Goal: Information Seeking & Learning: Find specific page/section

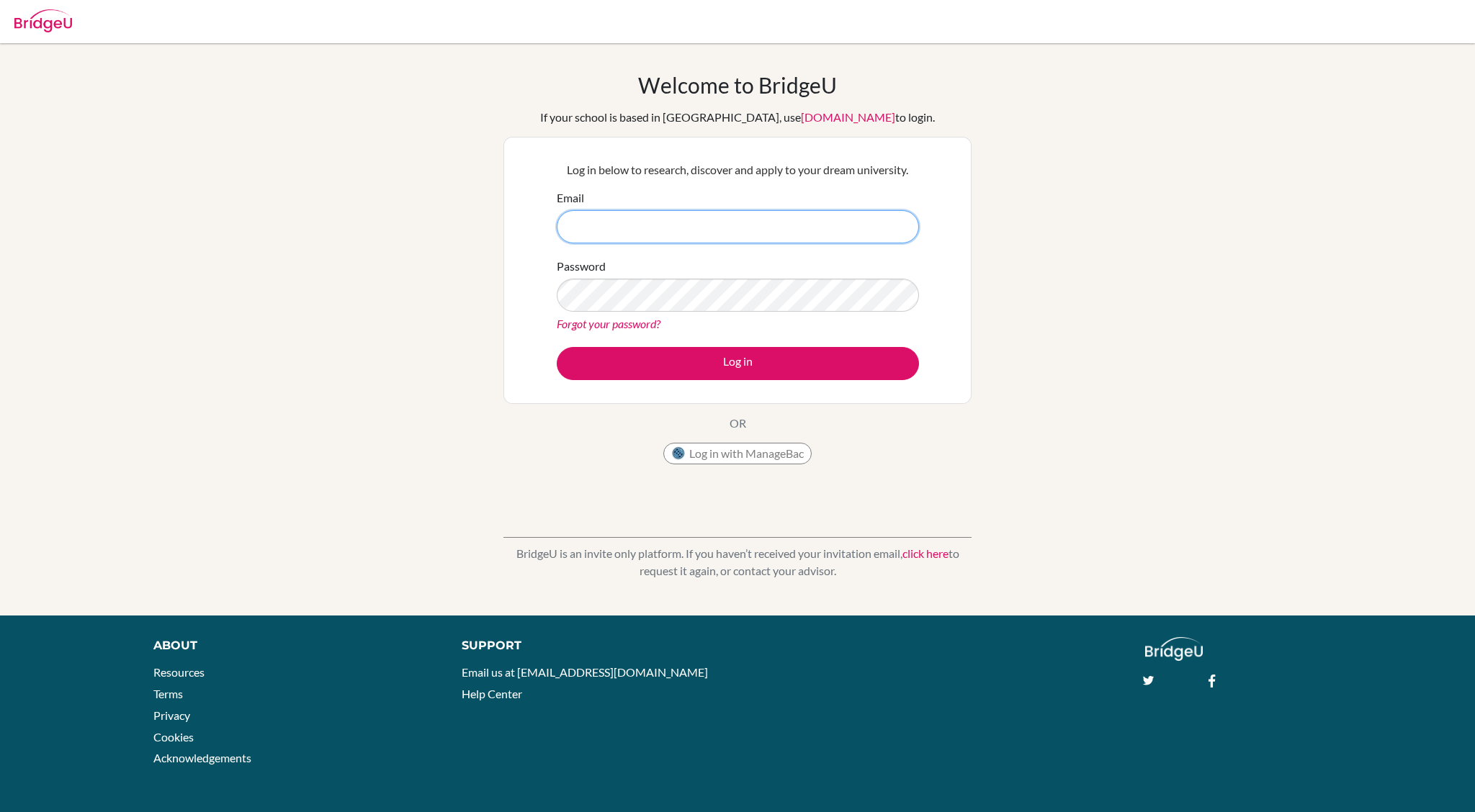
type input "woojin.chang@middleton.edu.sg"
click at [557, 347] on button "Log in" at bounding box center [738, 363] width 362 height 33
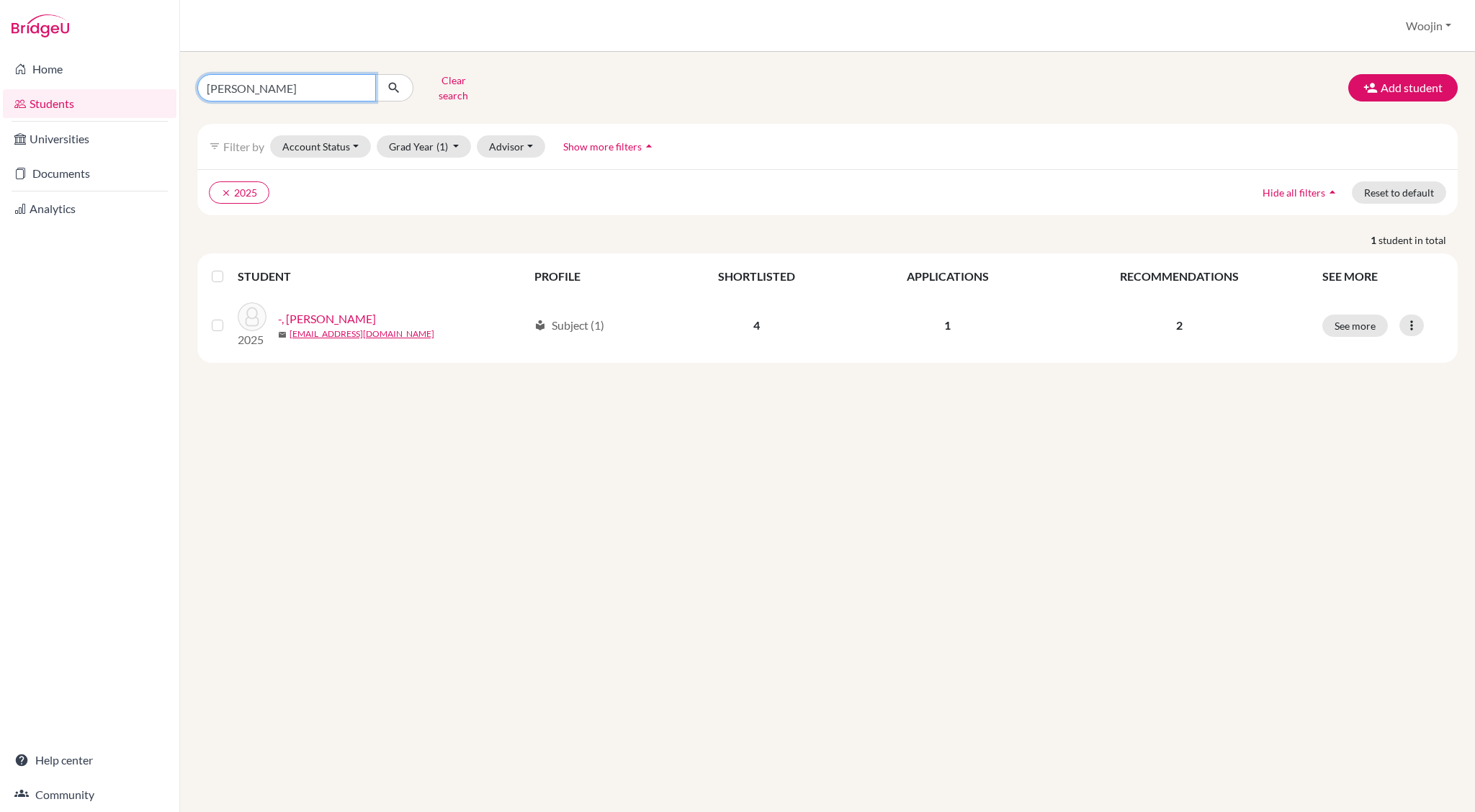
click at [303, 86] on input "tiffany" at bounding box center [286, 88] width 178 height 27
type input "shri"
click button "submit" at bounding box center [394, 88] width 39 height 27
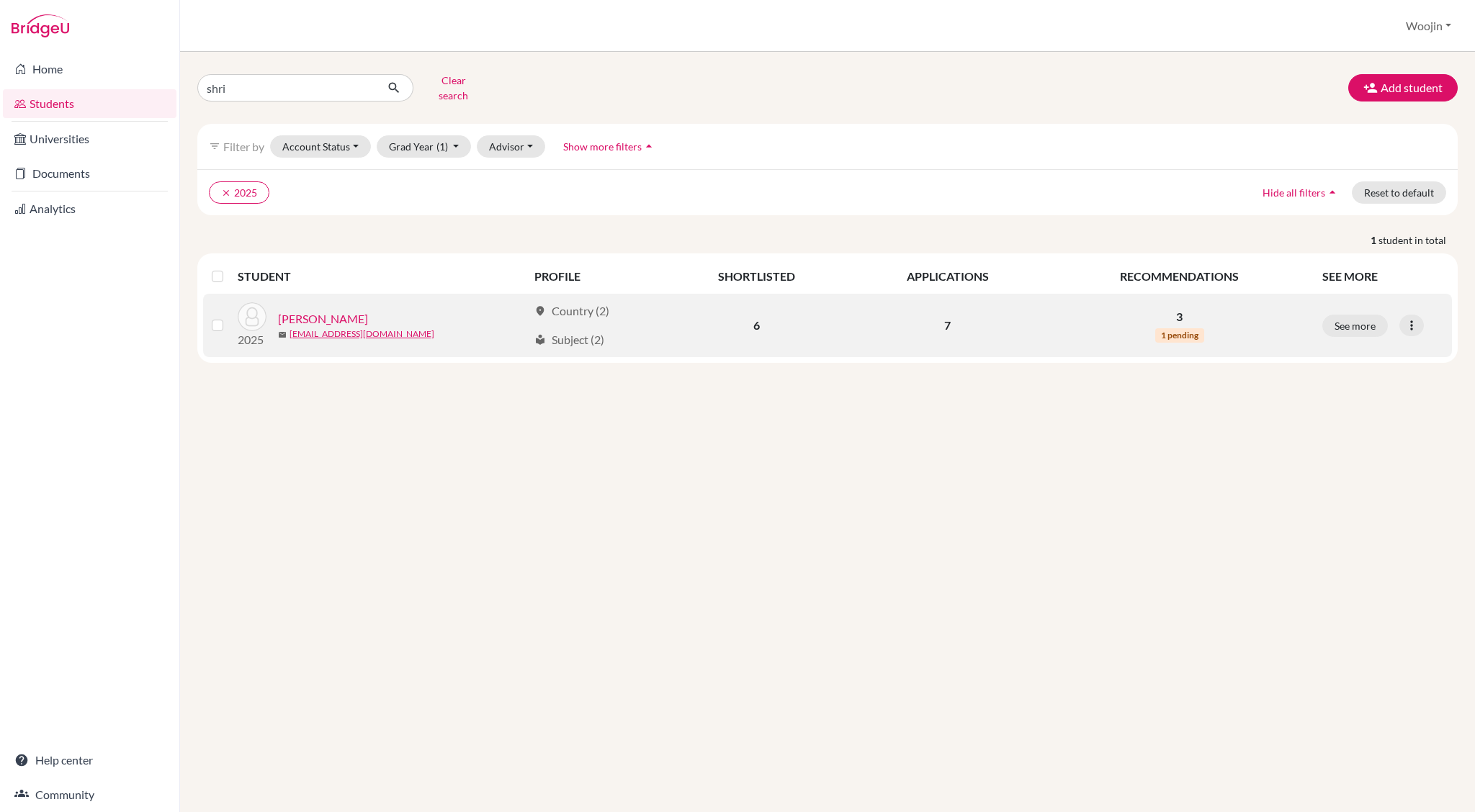
click at [330, 310] on link "Singh, Shriyansh" at bounding box center [323, 319] width 90 height 17
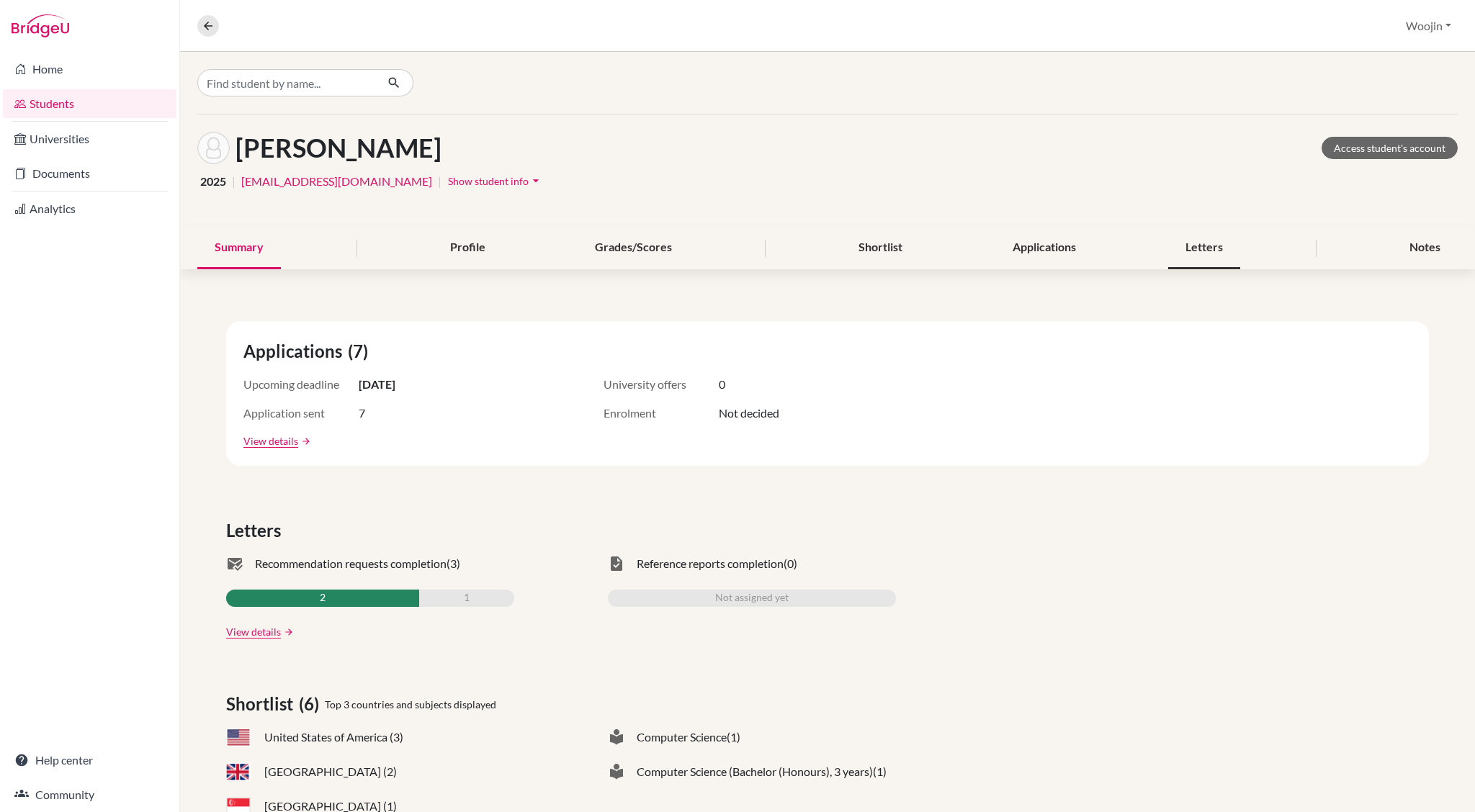
click at [1216, 243] on div "Letters" at bounding box center [1203, 248] width 72 height 42
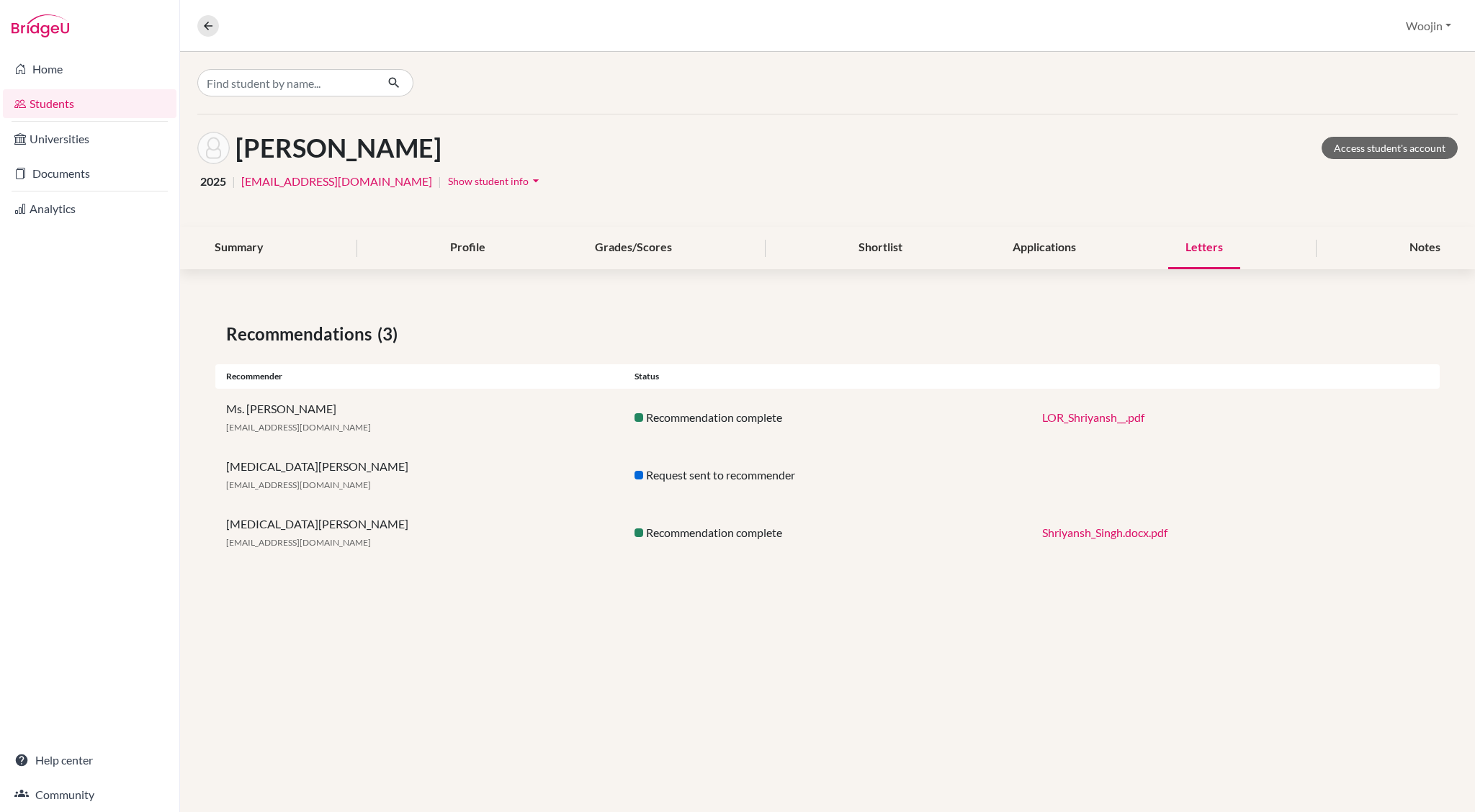
click at [1085, 421] on link "LOR_Shriyansh__.pdf" at bounding box center [1093, 417] width 102 height 13
click at [1093, 529] on link "Shriyansh_Singh.docx.pdf" at bounding box center [1105, 533] width 125 height 13
click at [737, 155] on div "Singh, Shriyansh Access student's account" at bounding box center [828, 148] width 1260 height 33
click at [1419, 45] on div "Overview Student details Woojin Profile School Settings Log out" at bounding box center [828, 26] width 1295 height 52
click at [1422, 28] on button "Woojin" at bounding box center [1428, 26] width 59 height 27
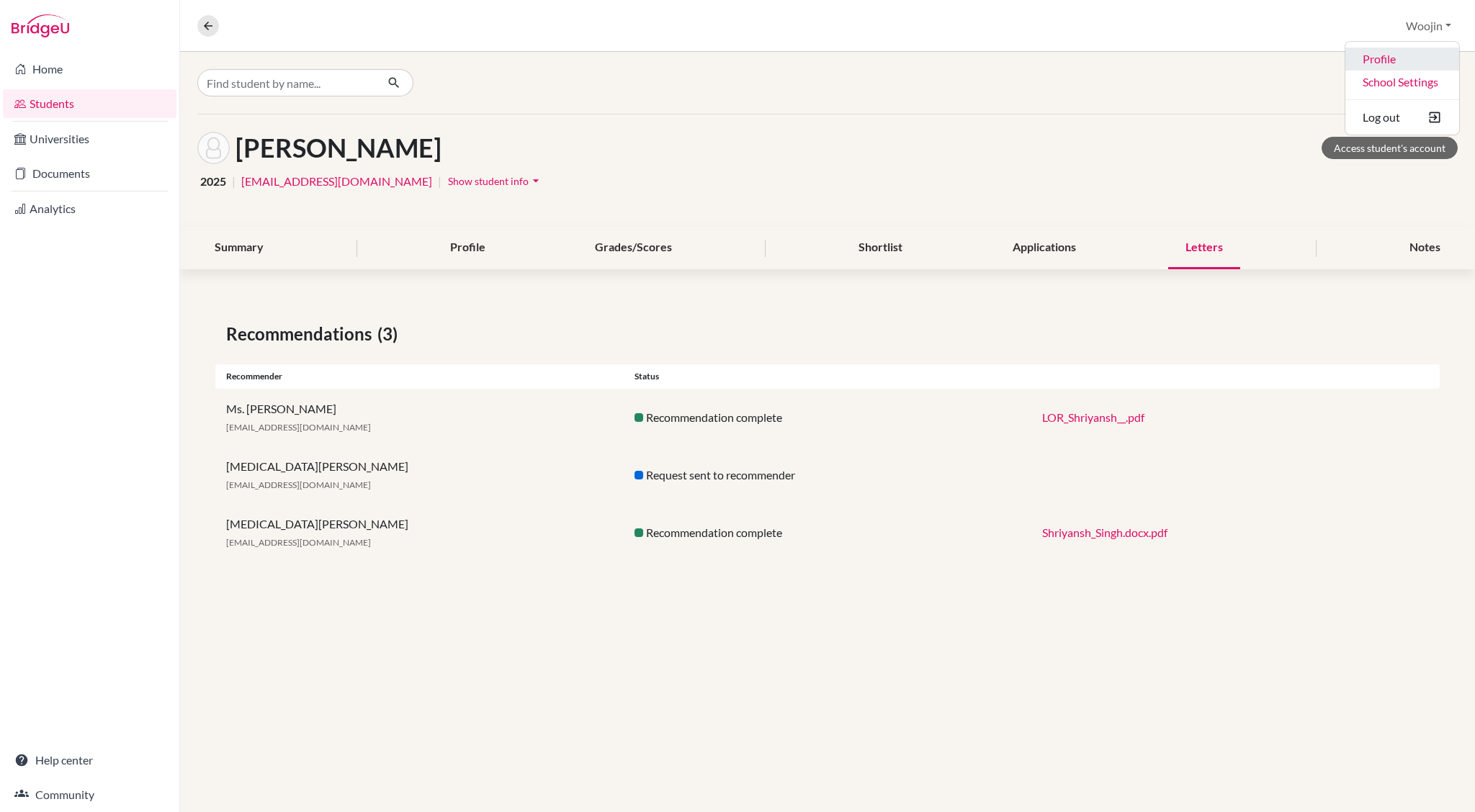
click at [1403, 51] on link "Profile" at bounding box center [1402, 59] width 114 height 23
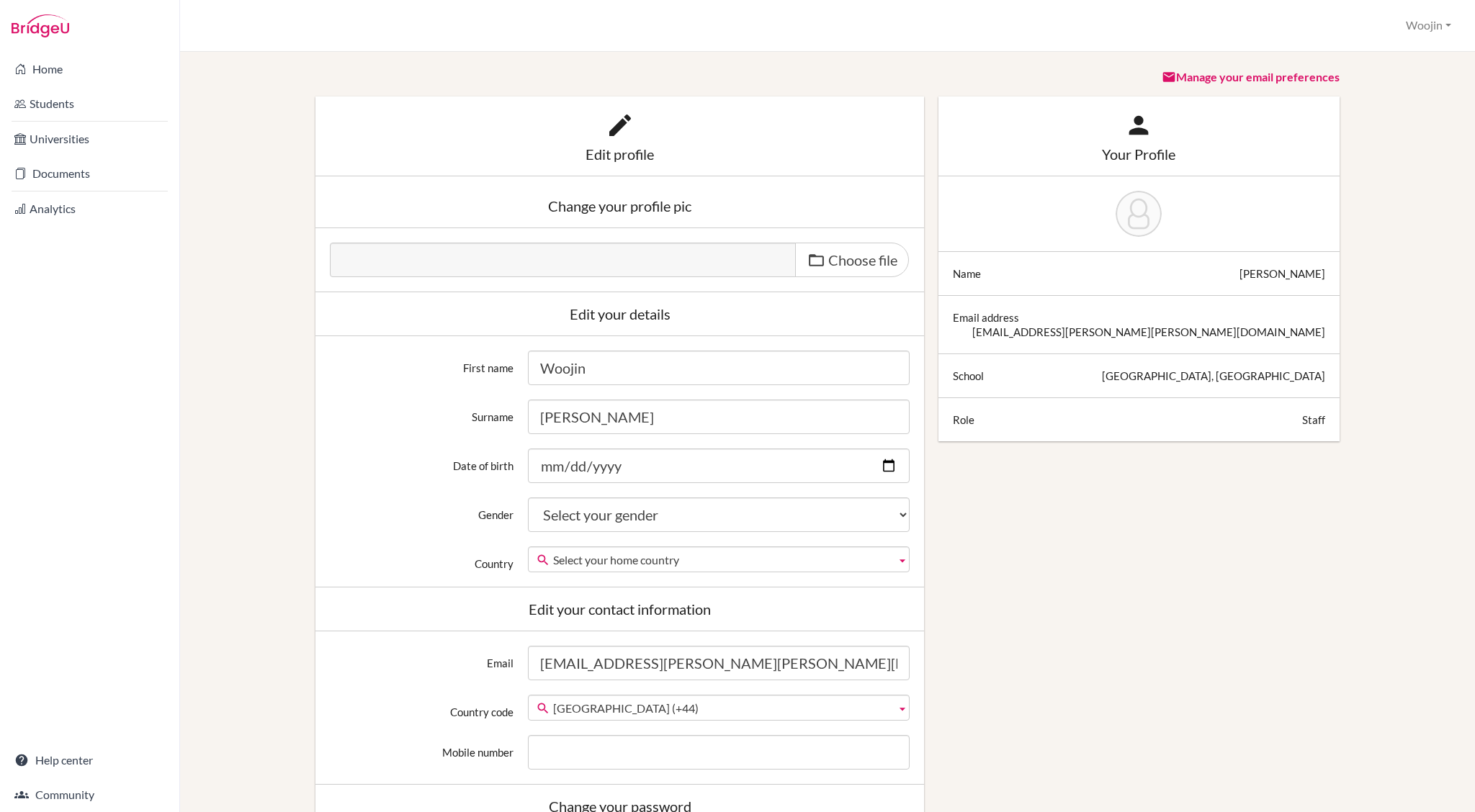
click at [1253, 78] on link "Manage your email preferences" at bounding box center [1251, 77] width 178 height 13
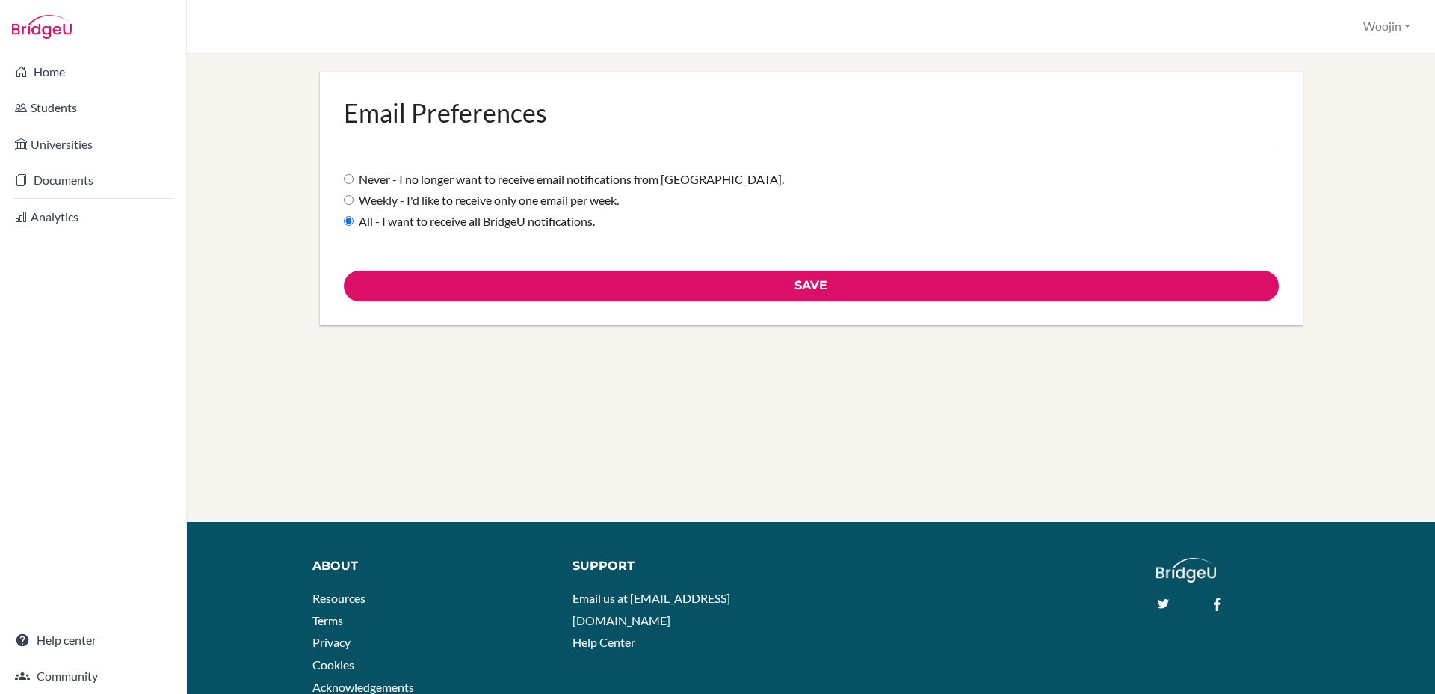
click at [751, 393] on div "Email Preferences Never - I no longer want to receive email notifications from …" at bounding box center [811, 297] width 1212 height 450
